Goal: Find specific page/section: Find specific page/section

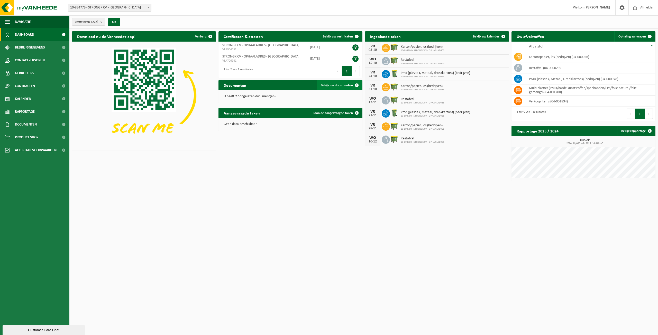
click at [347, 87] on span "Bekijk uw documenten" at bounding box center [337, 85] width 32 height 3
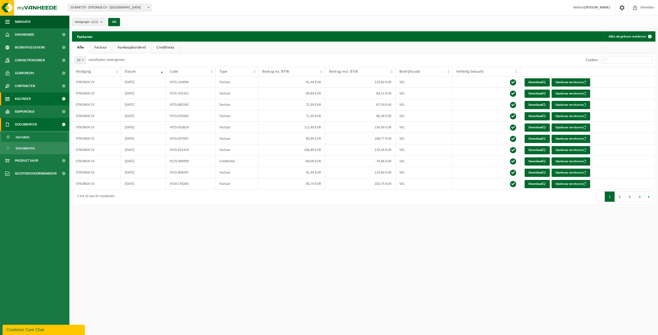
click at [26, 100] on span "Kalender" at bounding box center [23, 99] width 16 height 13
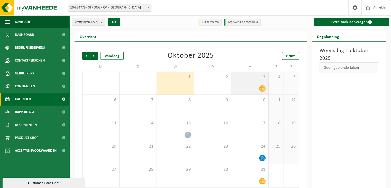
click at [263, 89] on icon at bounding box center [262, 88] width 4 height 4
